Goal: Task Accomplishment & Management: Manage account settings

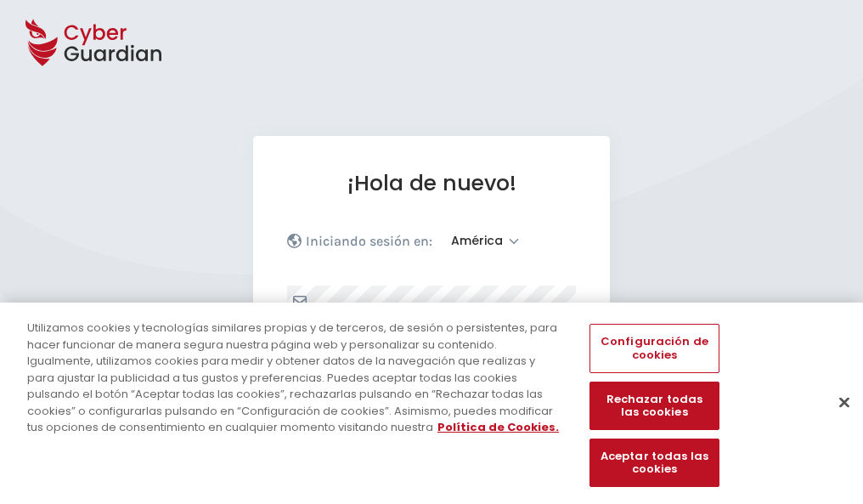
select select "América"
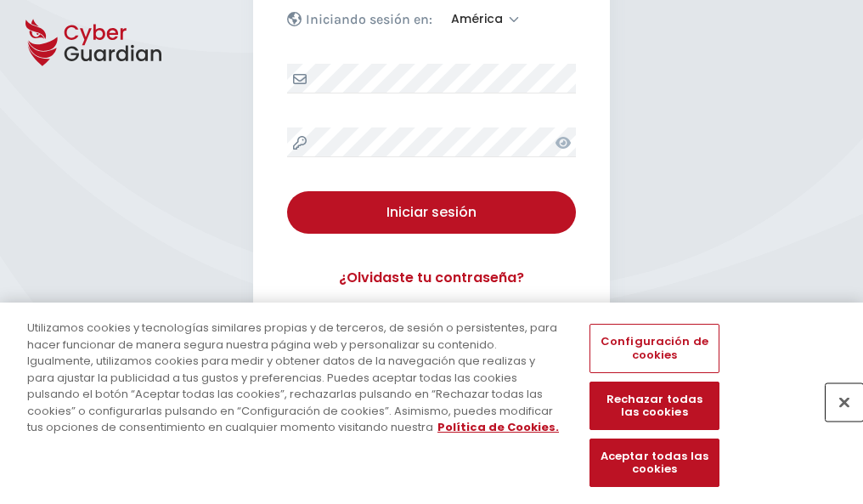
click at [836, 420] on button "Cerrar" at bounding box center [844, 401] width 37 height 37
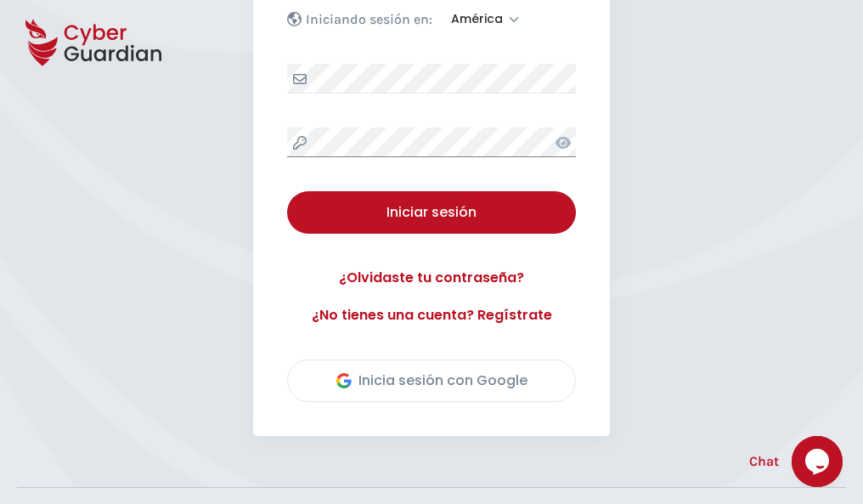
scroll to position [386, 0]
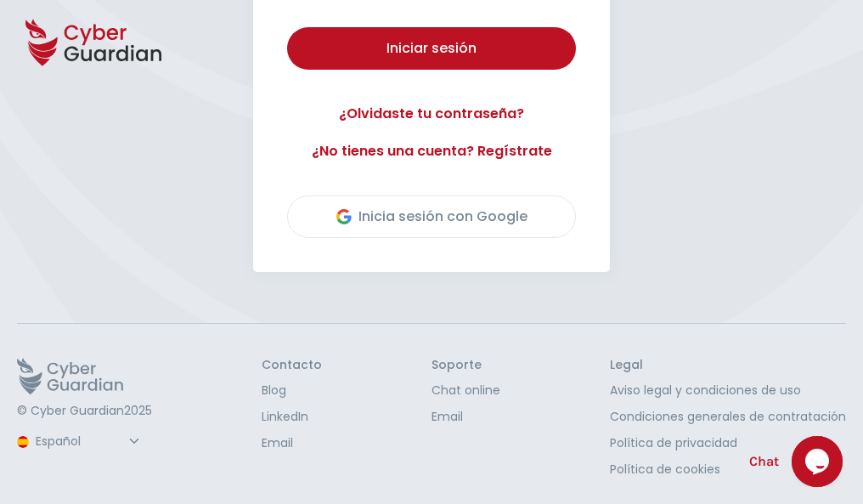
click at [287, 27] on button "Iniciar sesión" at bounding box center [431, 48] width 289 height 42
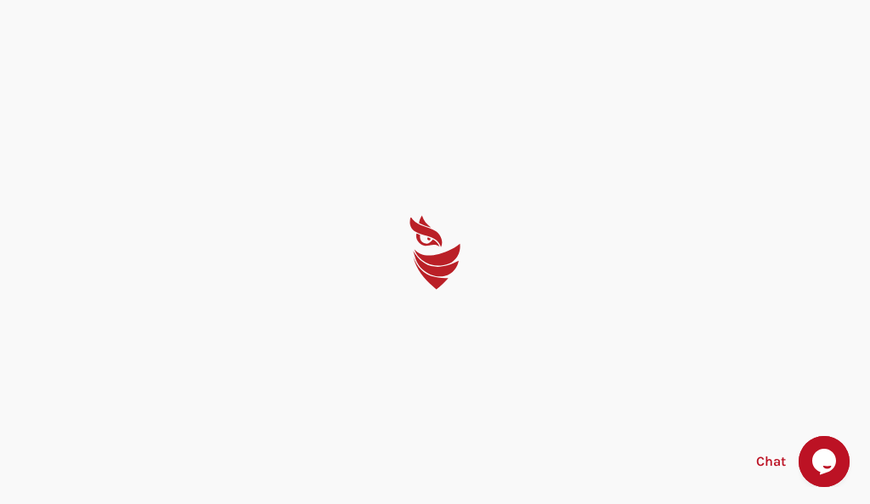
select select "English"
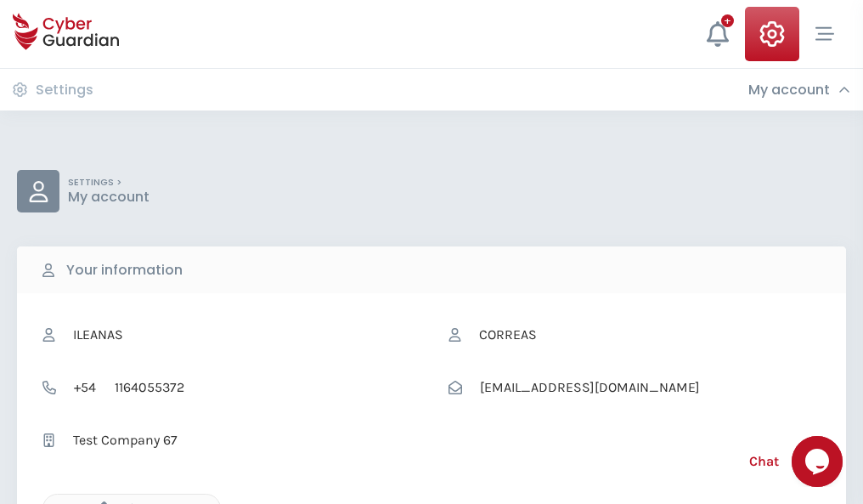
click at [99, 502] on icon "button" at bounding box center [100, 508] width 14 height 14
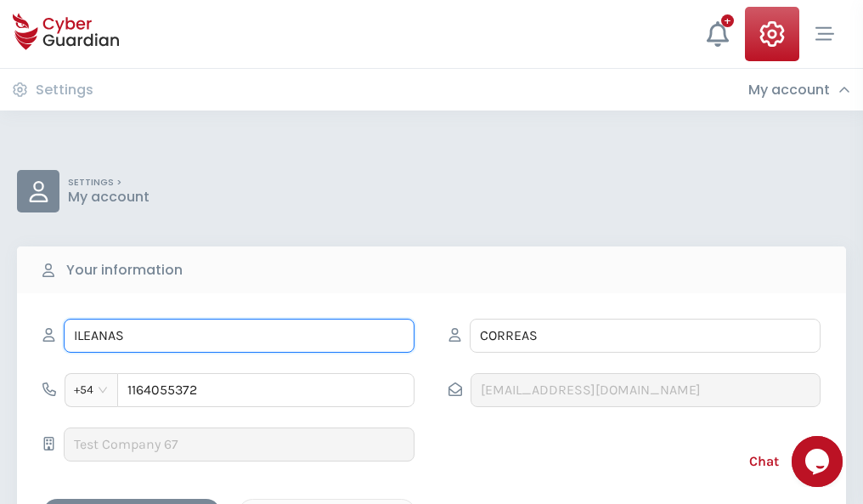
click at [239, 336] on input "ILEANAS" at bounding box center [239, 336] width 351 height 34
type input "I"
type input "Martina"
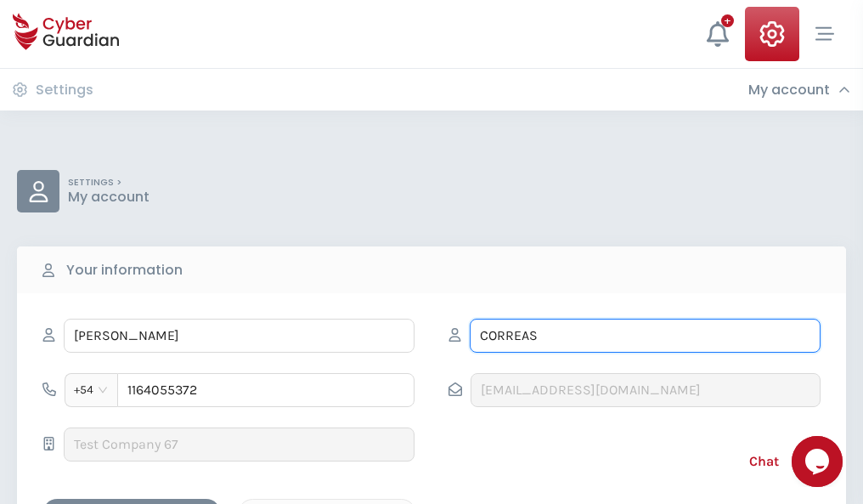
click at [645, 336] on input "CORREAS" at bounding box center [645, 336] width 351 height 34
type input "C"
type input "Gibert"
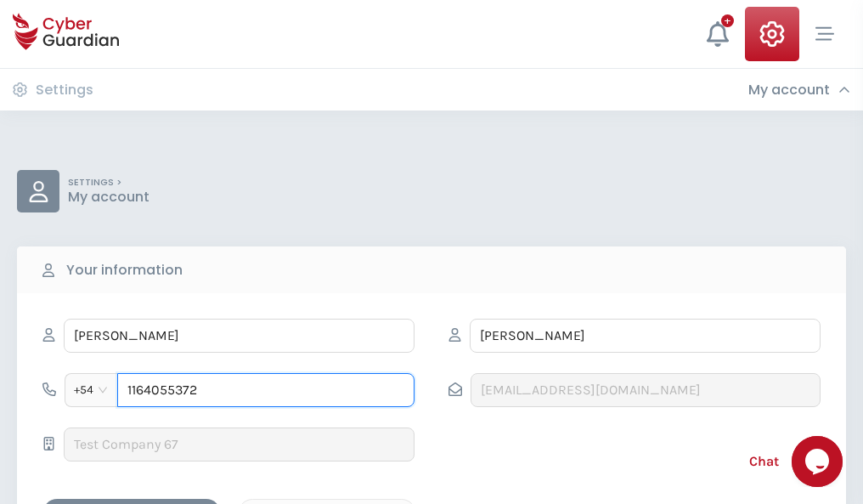
click at [266, 390] on input "1164055372" at bounding box center [265, 390] width 297 height 34
type input "1"
type input "4983404830"
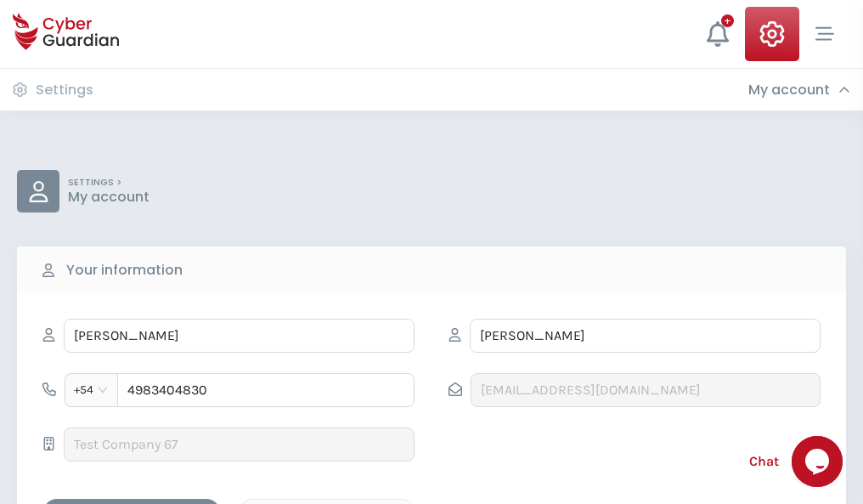
click at [327, 503] on div "Cancel" at bounding box center [327, 513] width 151 height 21
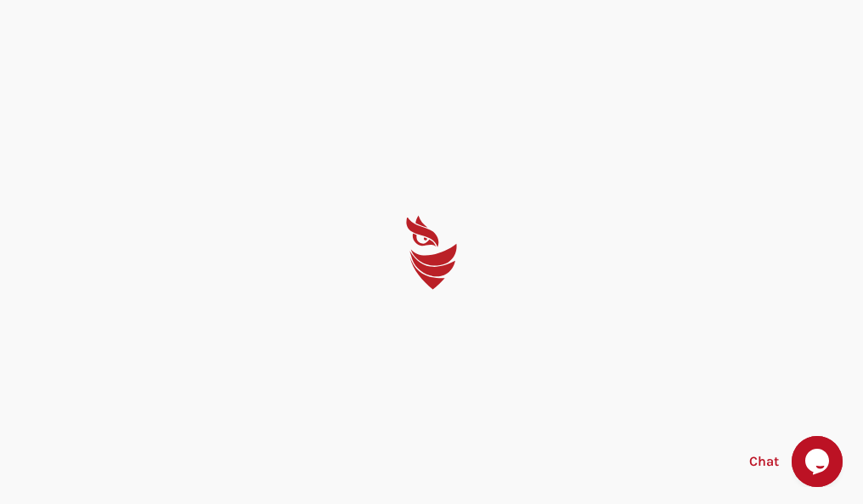
select select "English"
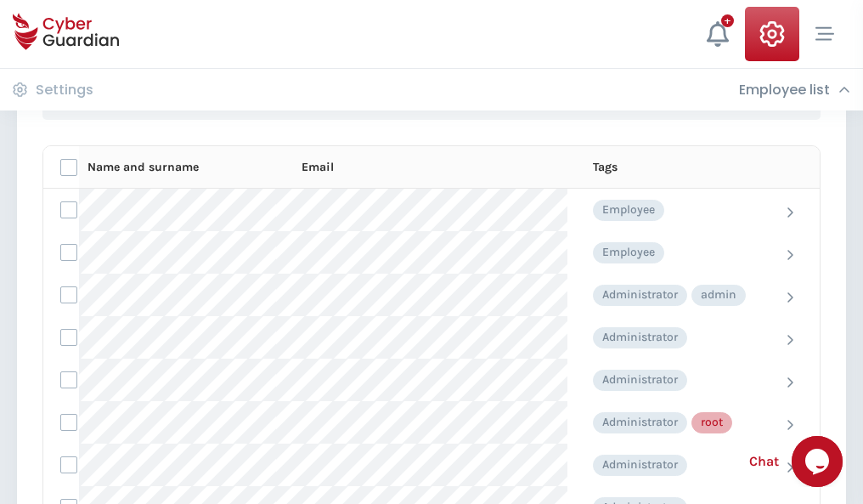
scroll to position [855, 0]
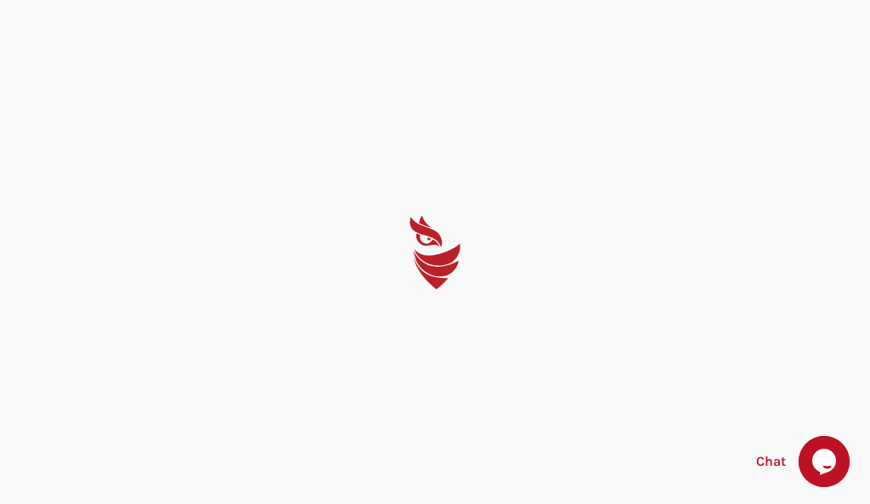
select select "English"
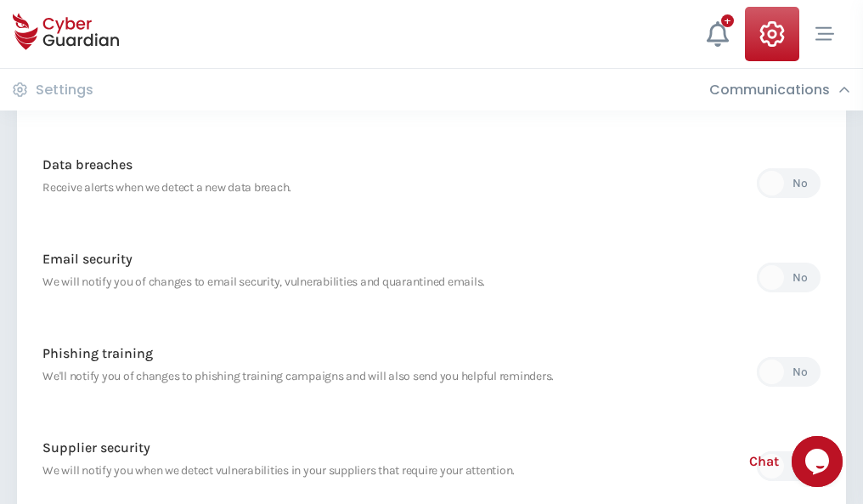
scroll to position [895, 0]
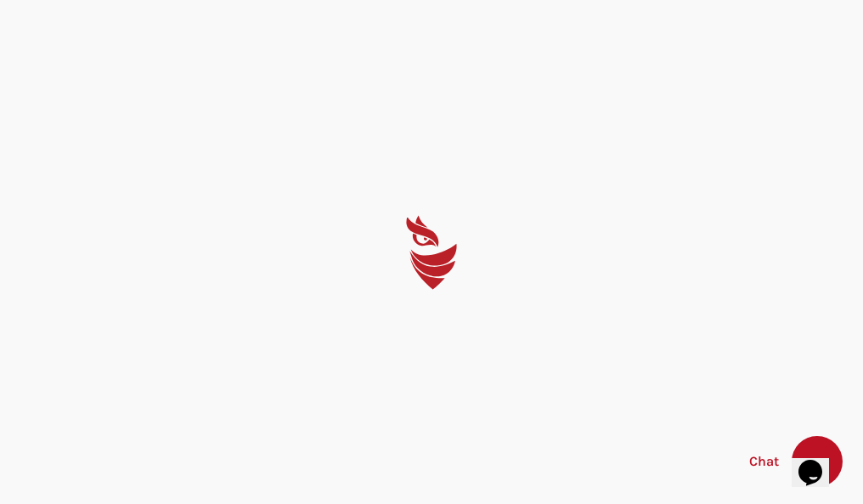
select select "English"
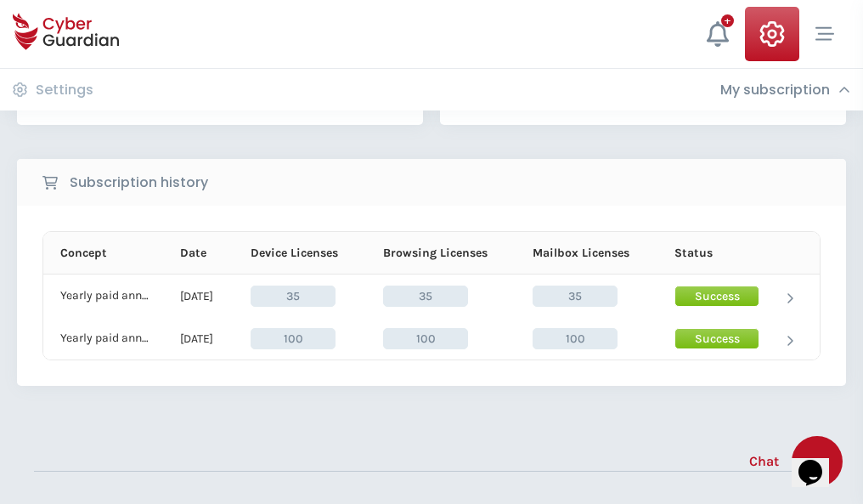
scroll to position [473, 0]
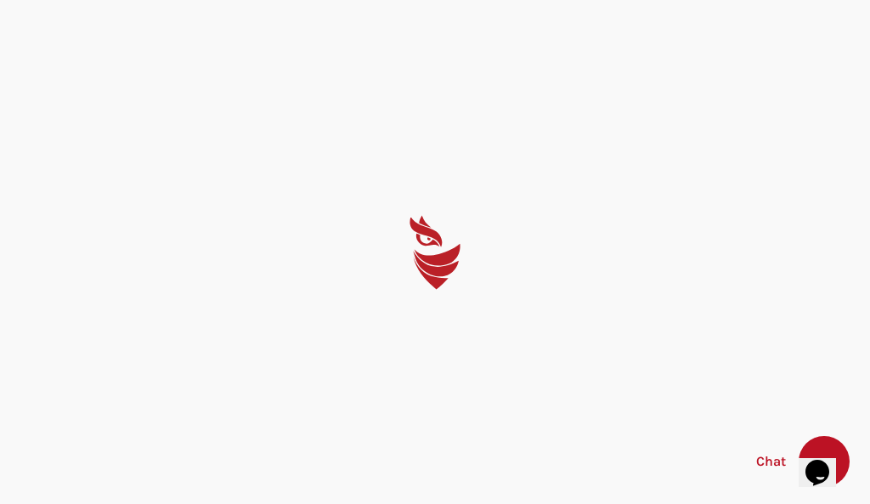
select select "English"
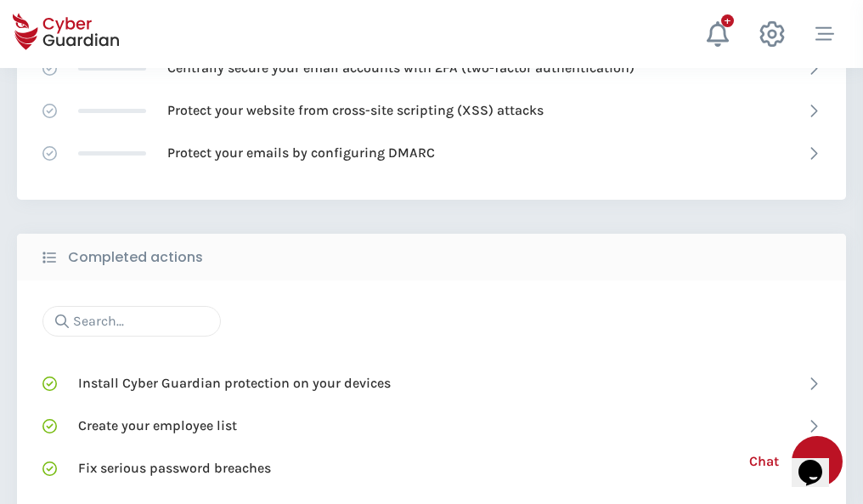
scroll to position [1132, 0]
